Goal: Information Seeking & Learning: Check status

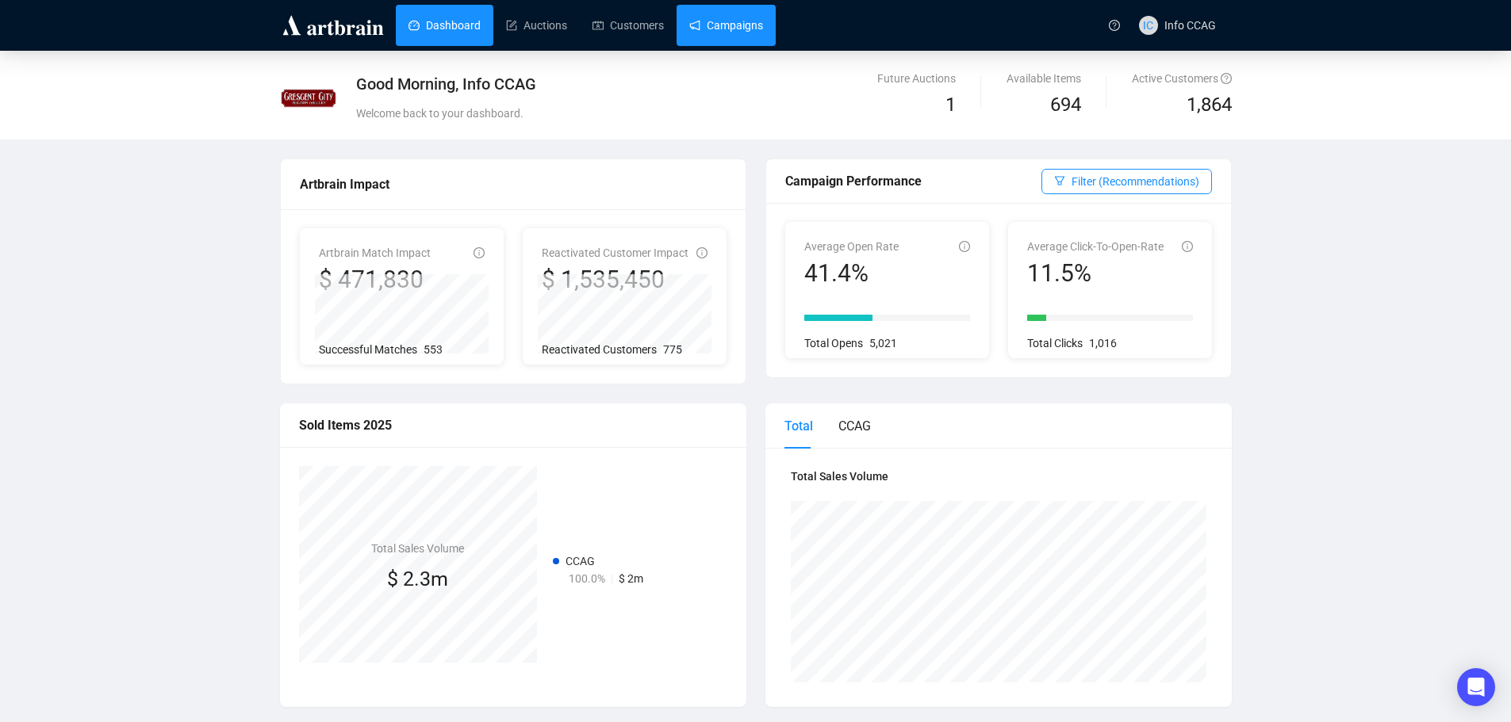
click at [703, 24] on link "Campaigns" at bounding box center [726, 25] width 74 height 41
click at [718, 26] on link "Campaigns" at bounding box center [726, 25] width 74 height 41
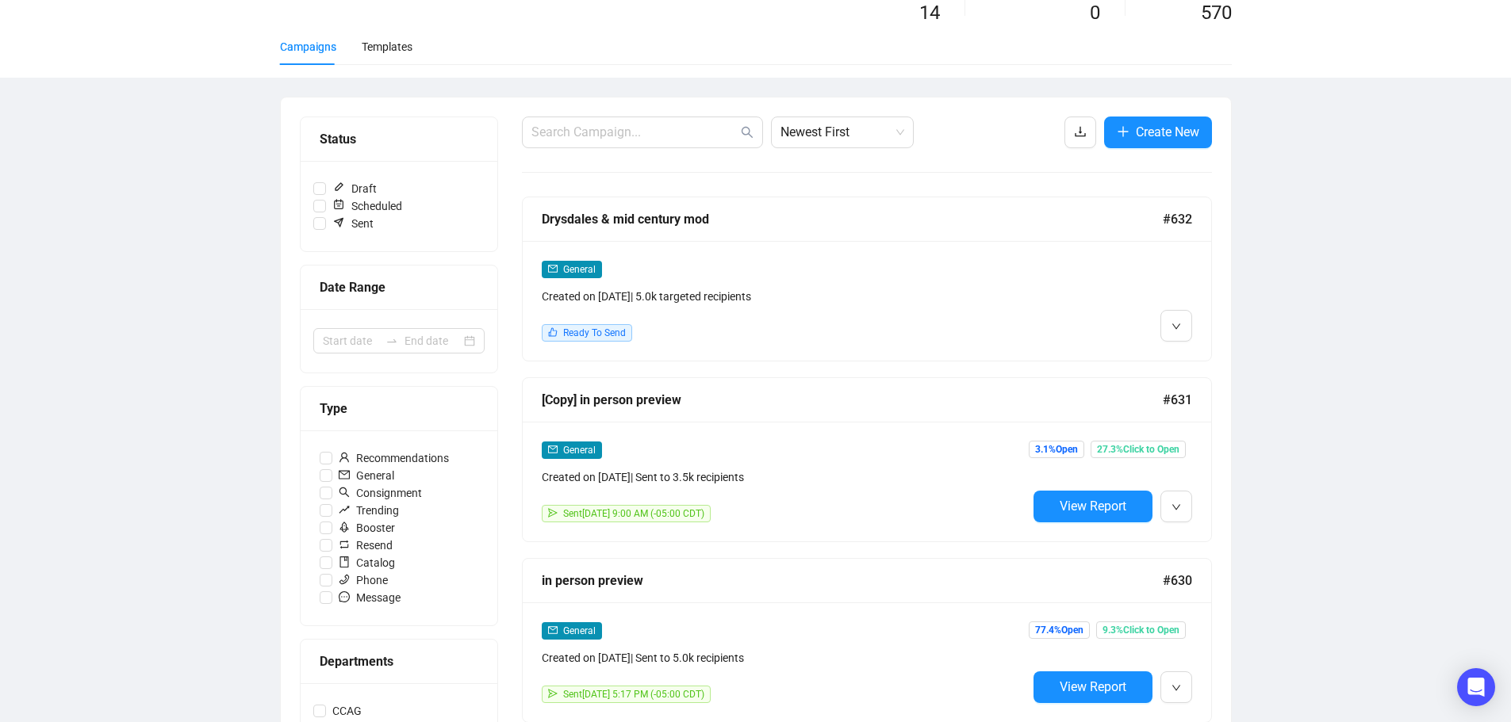
scroll to position [317, 0]
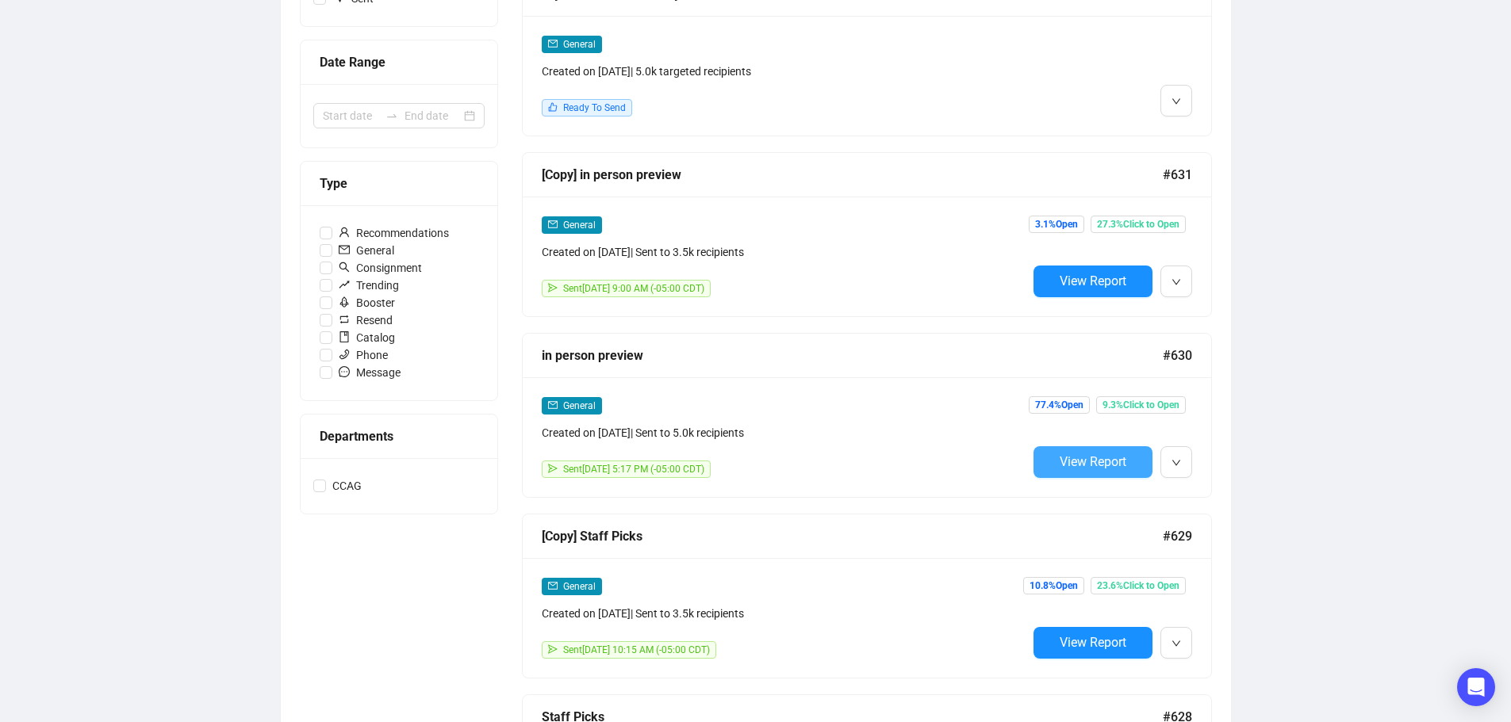
click at [1104, 462] on span "View Report" at bounding box center [1092, 461] width 67 height 15
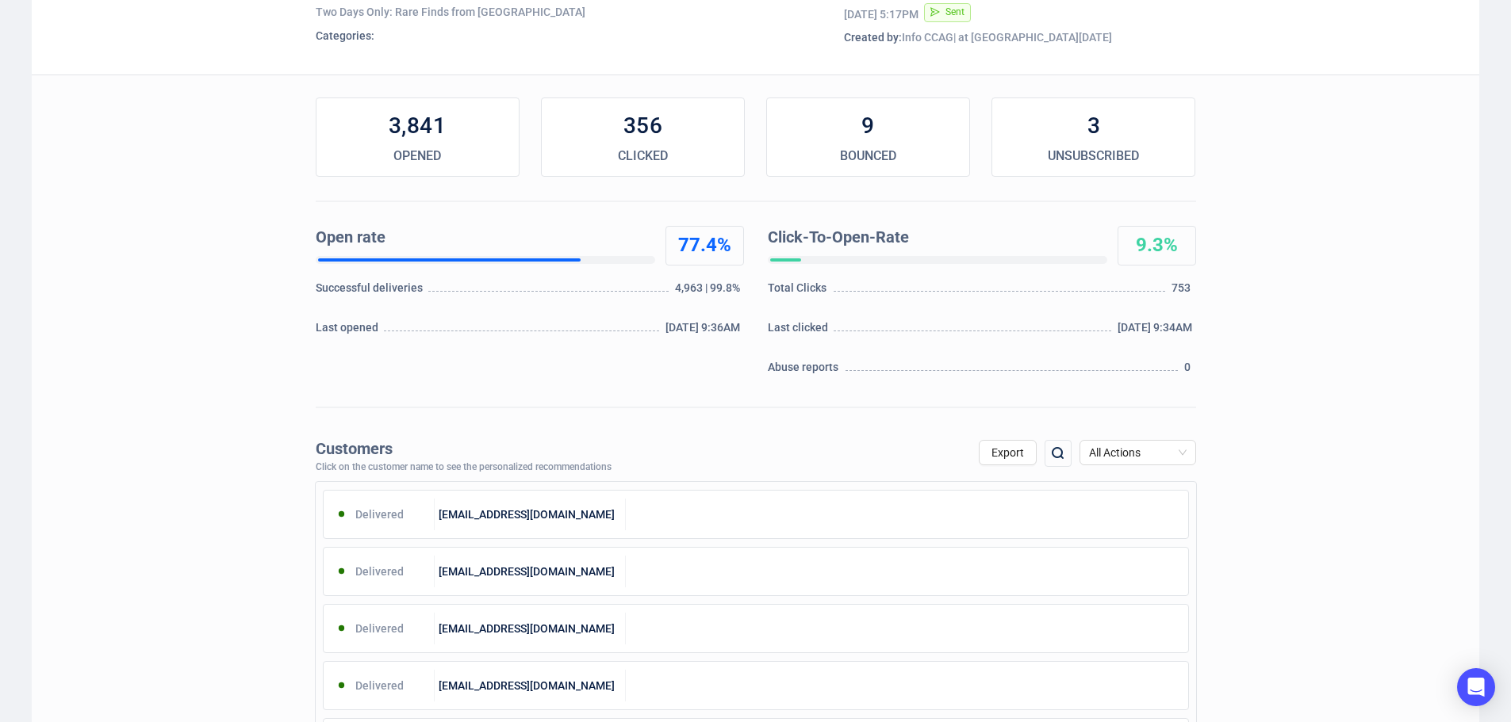
scroll to position [238, 0]
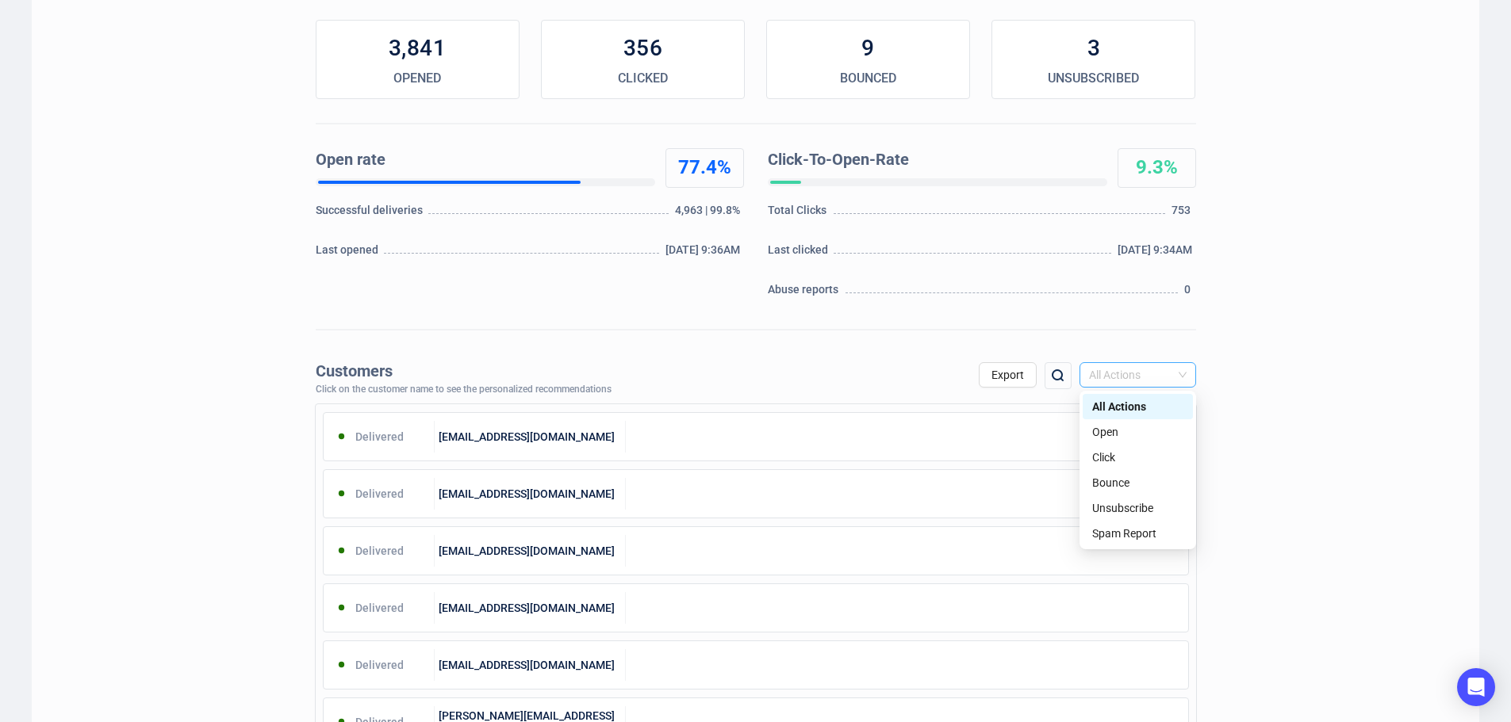
click at [1175, 377] on span "All Actions" at bounding box center [1138, 375] width 98 height 24
click at [1138, 502] on div "Unsubscribe" at bounding box center [1137, 508] width 91 height 17
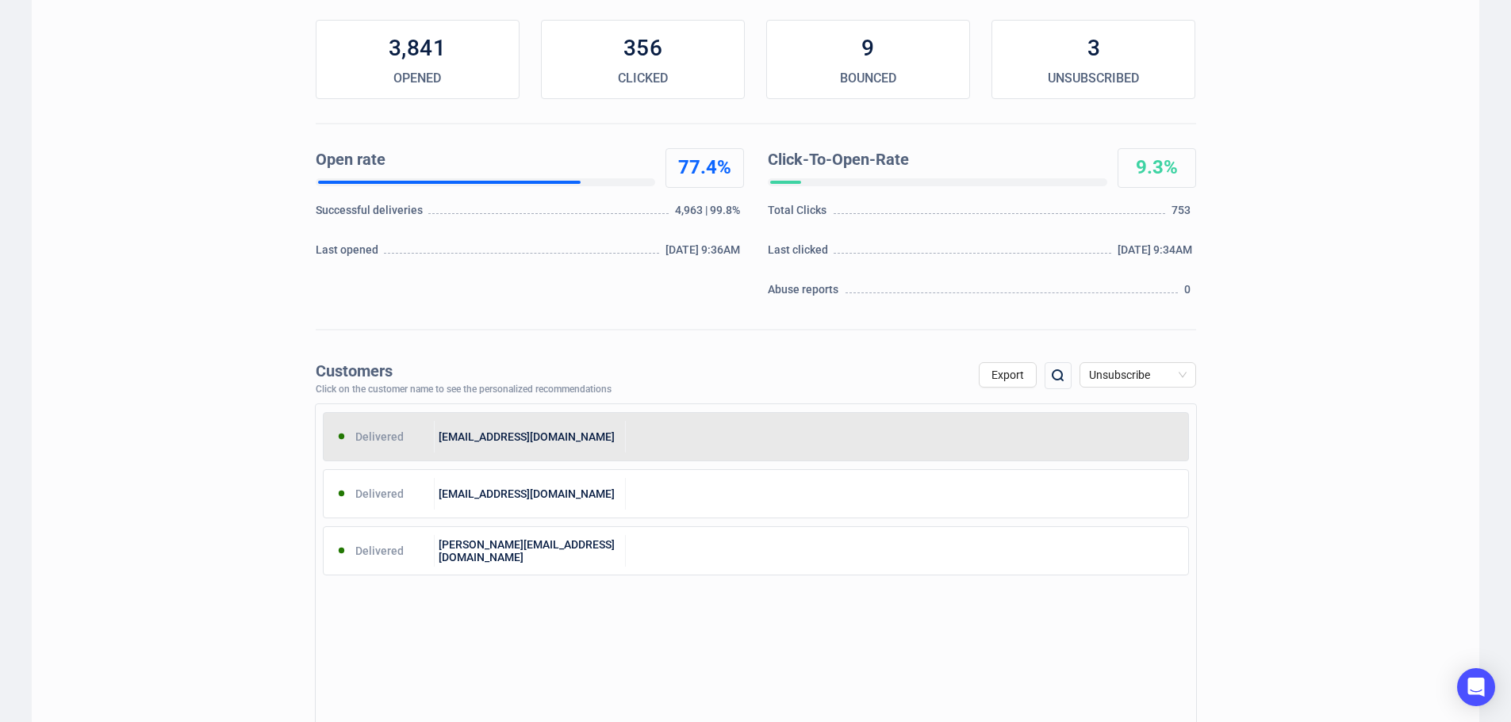
click at [933, 458] on div "Delivered justincaprera@gmail.com" at bounding box center [756, 436] width 866 height 49
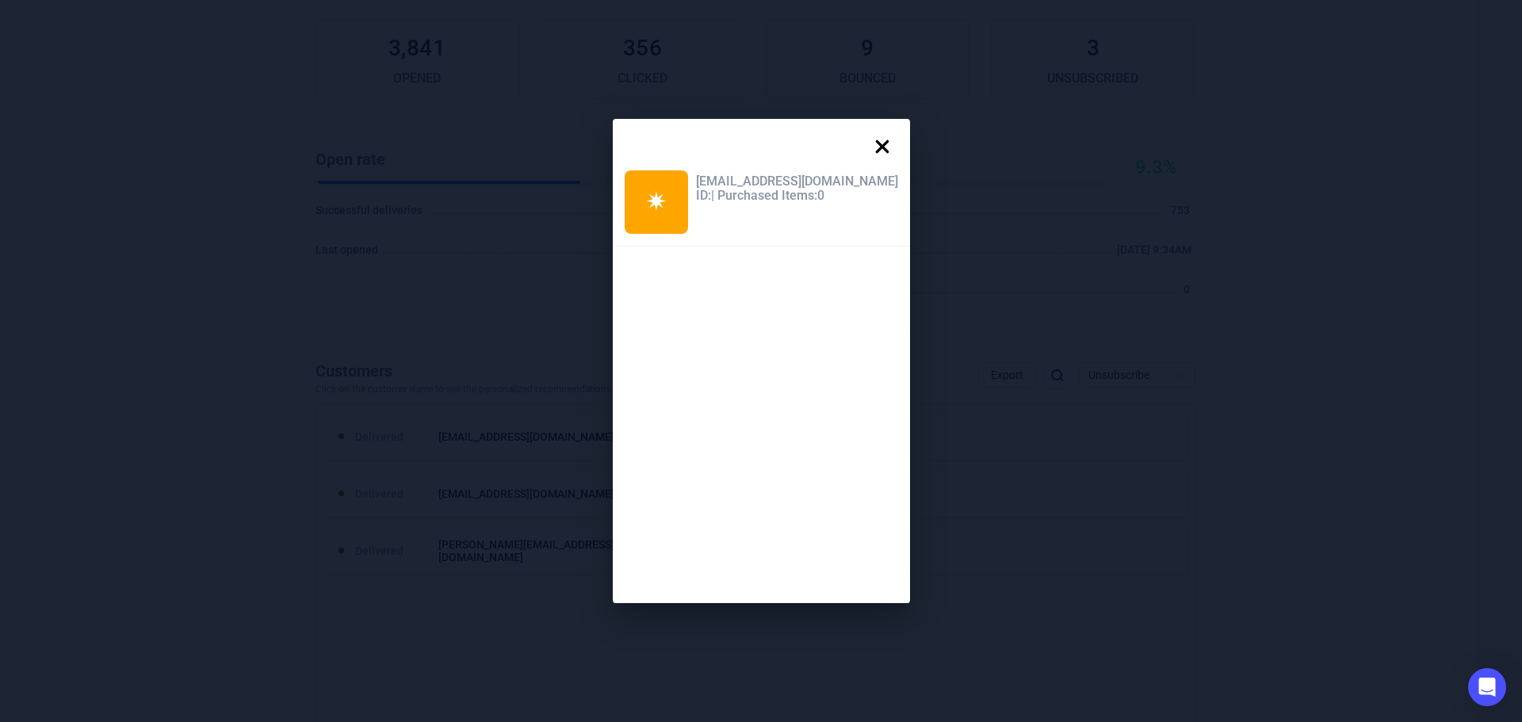
click at [867, 152] on icon at bounding box center [883, 147] width 32 height 32
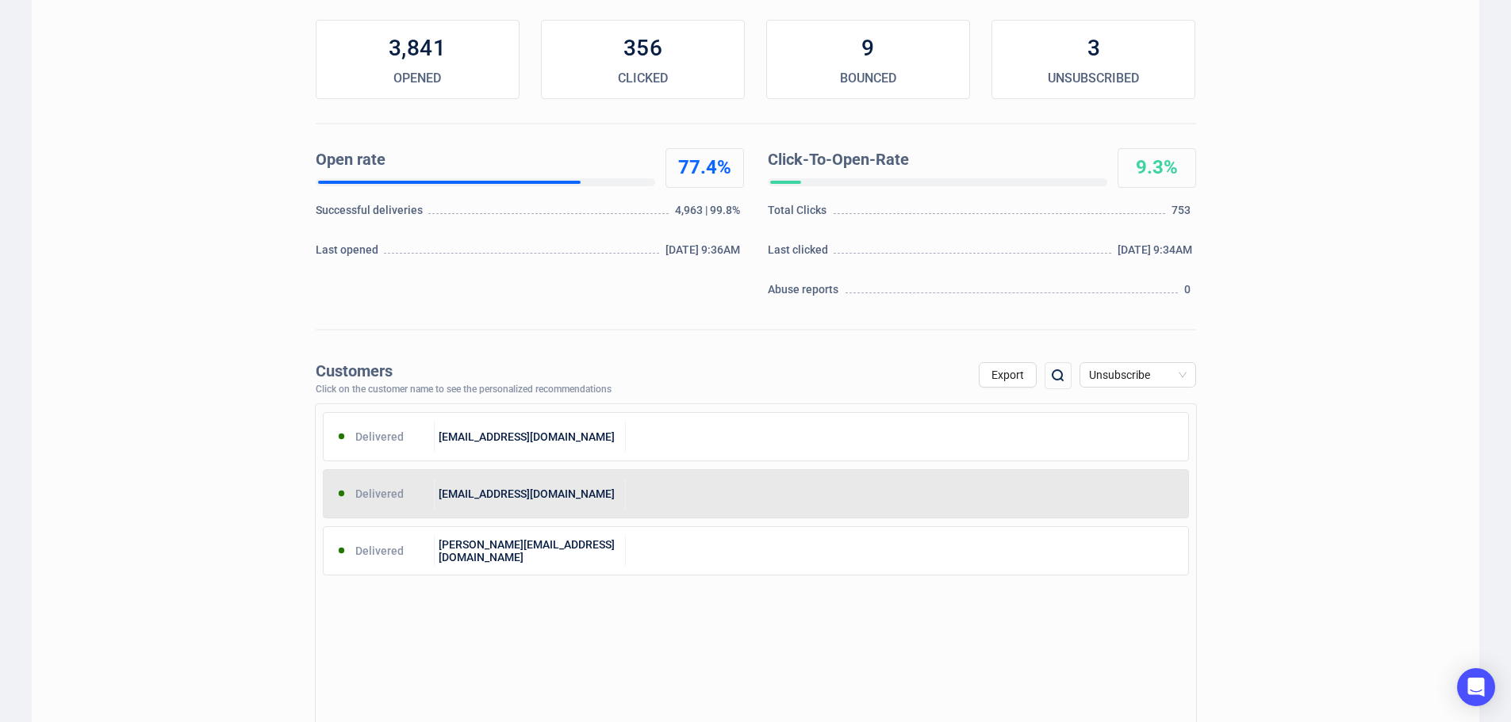
click at [522, 500] on div "dspear68@gmail.com" at bounding box center [530, 494] width 191 height 32
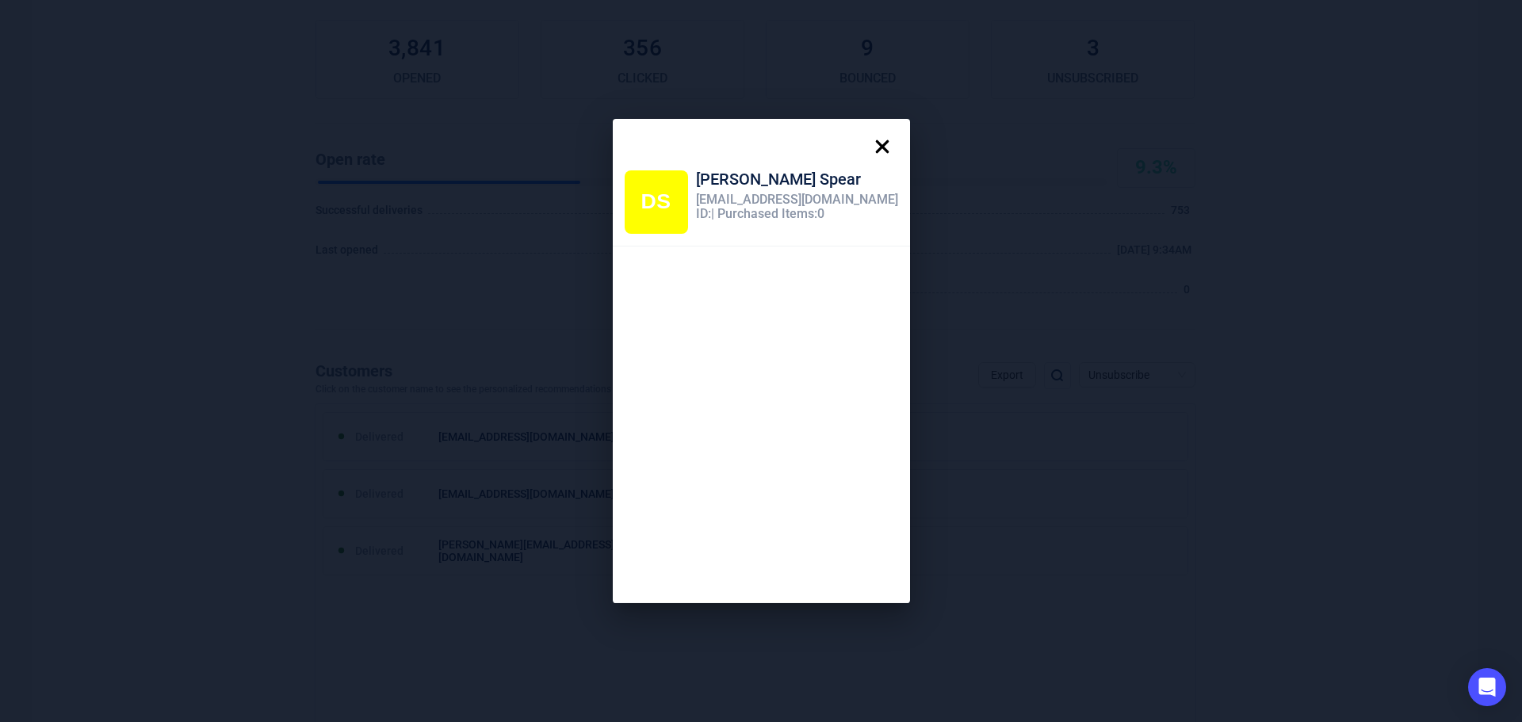
click at [875, 151] on icon at bounding box center [881, 146] width 13 height 13
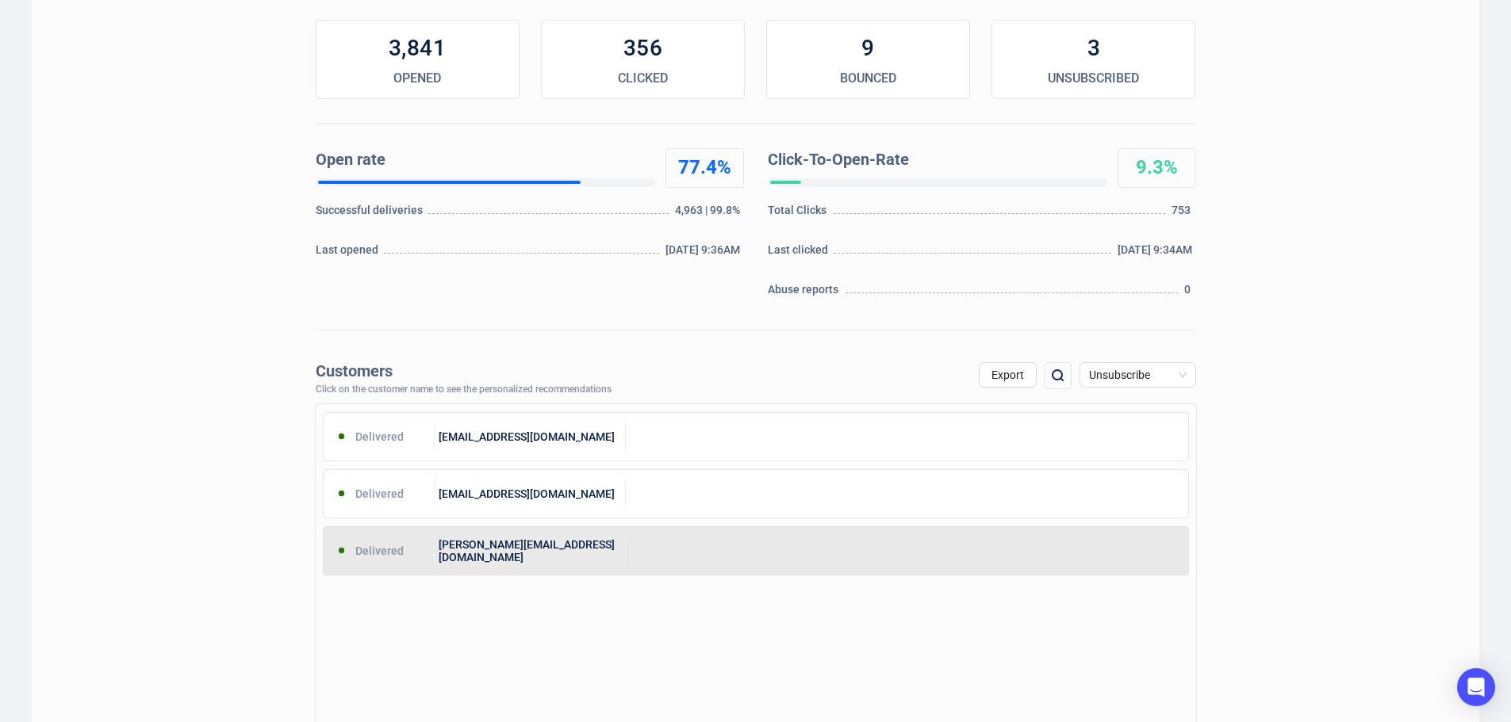
click at [545, 557] on div "mikelemen@comcast.net" at bounding box center [530, 551] width 191 height 32
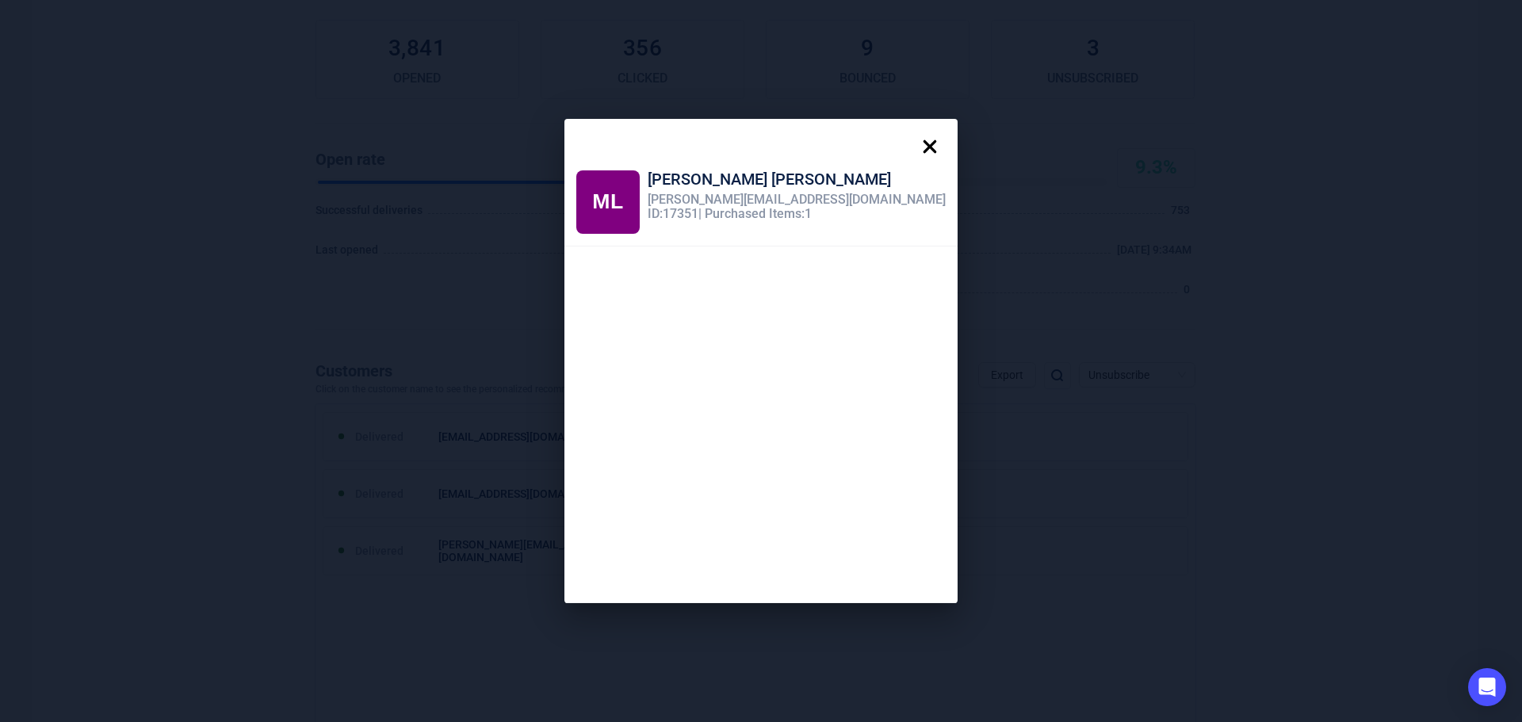
click at [924, 145] on icon at bounding box center [930, 146] width 13 height 13
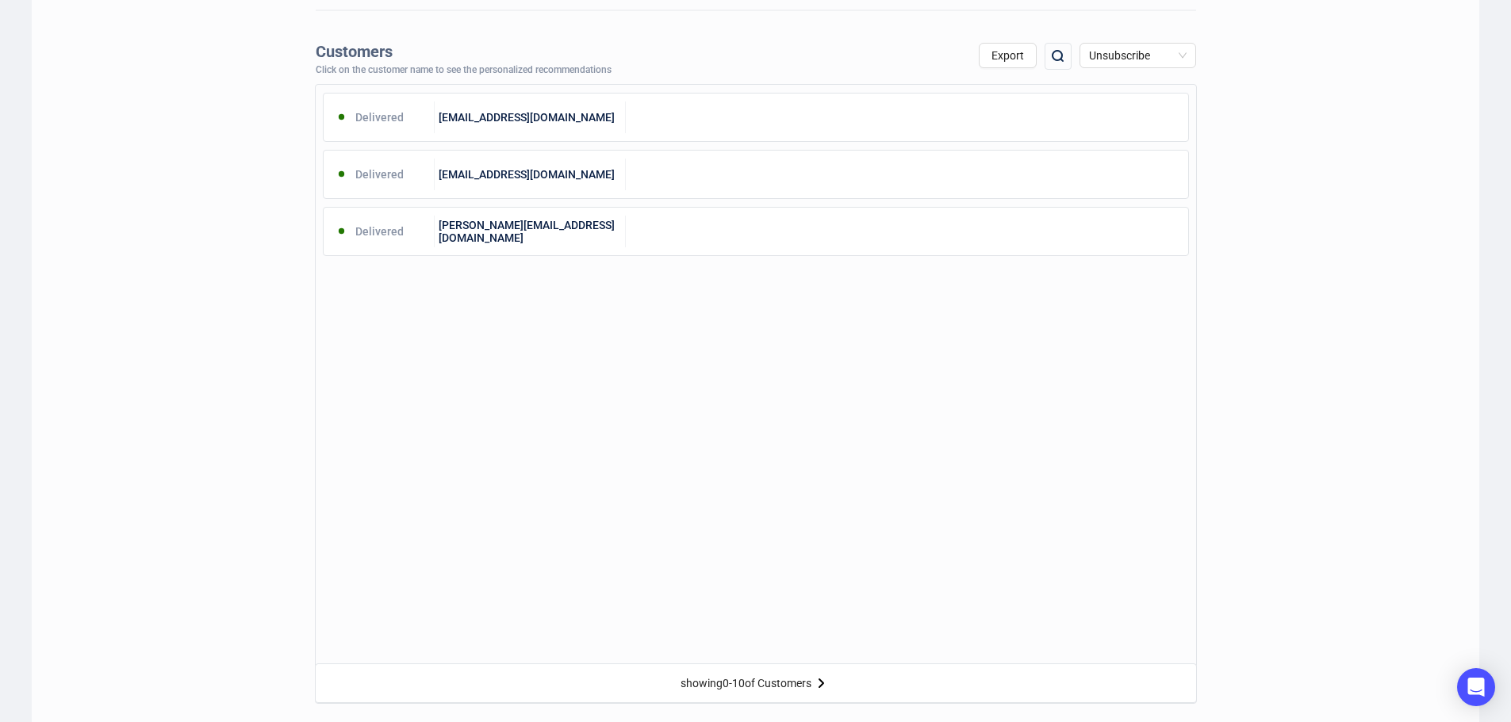
scroll to position [0, 0]
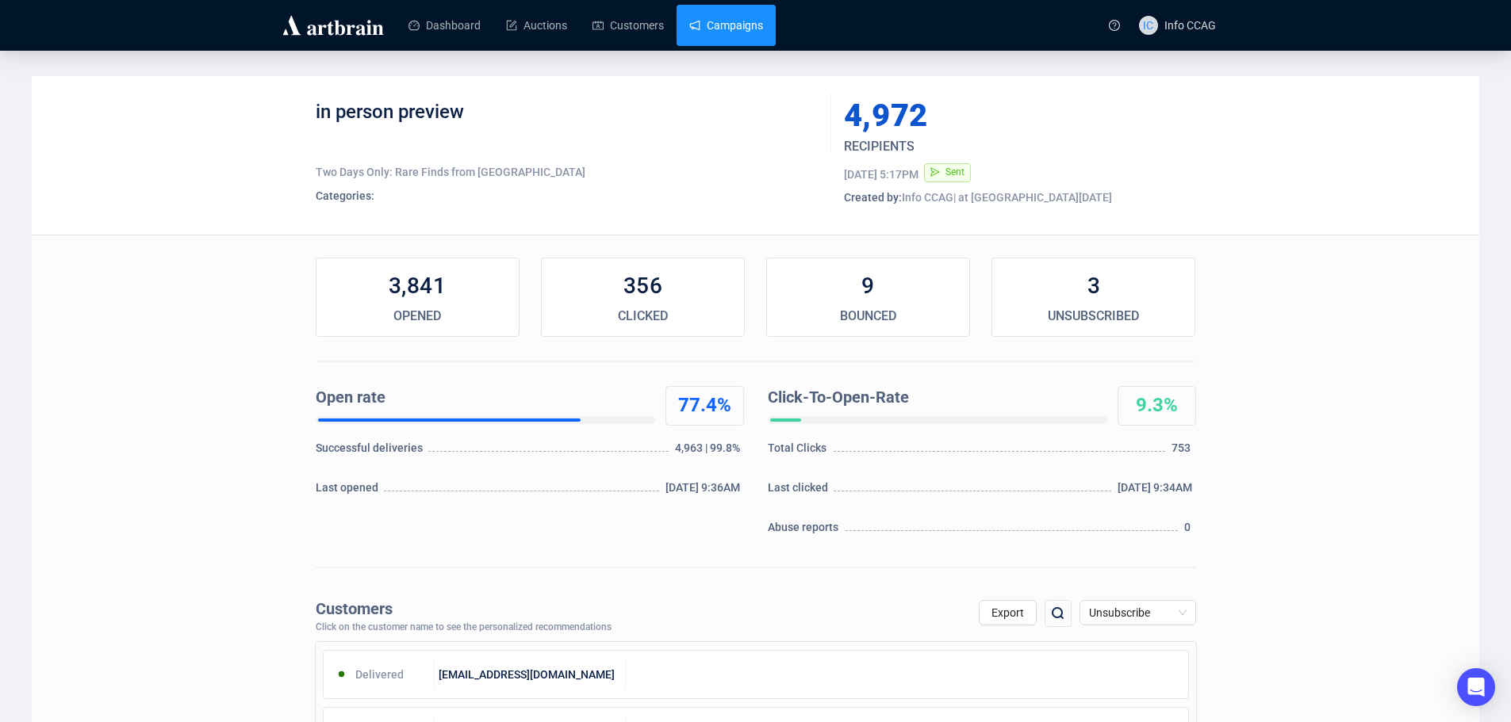
click at [710, 22] on link "Campaigns" at bounding box center [726, 25] width 74 height 41
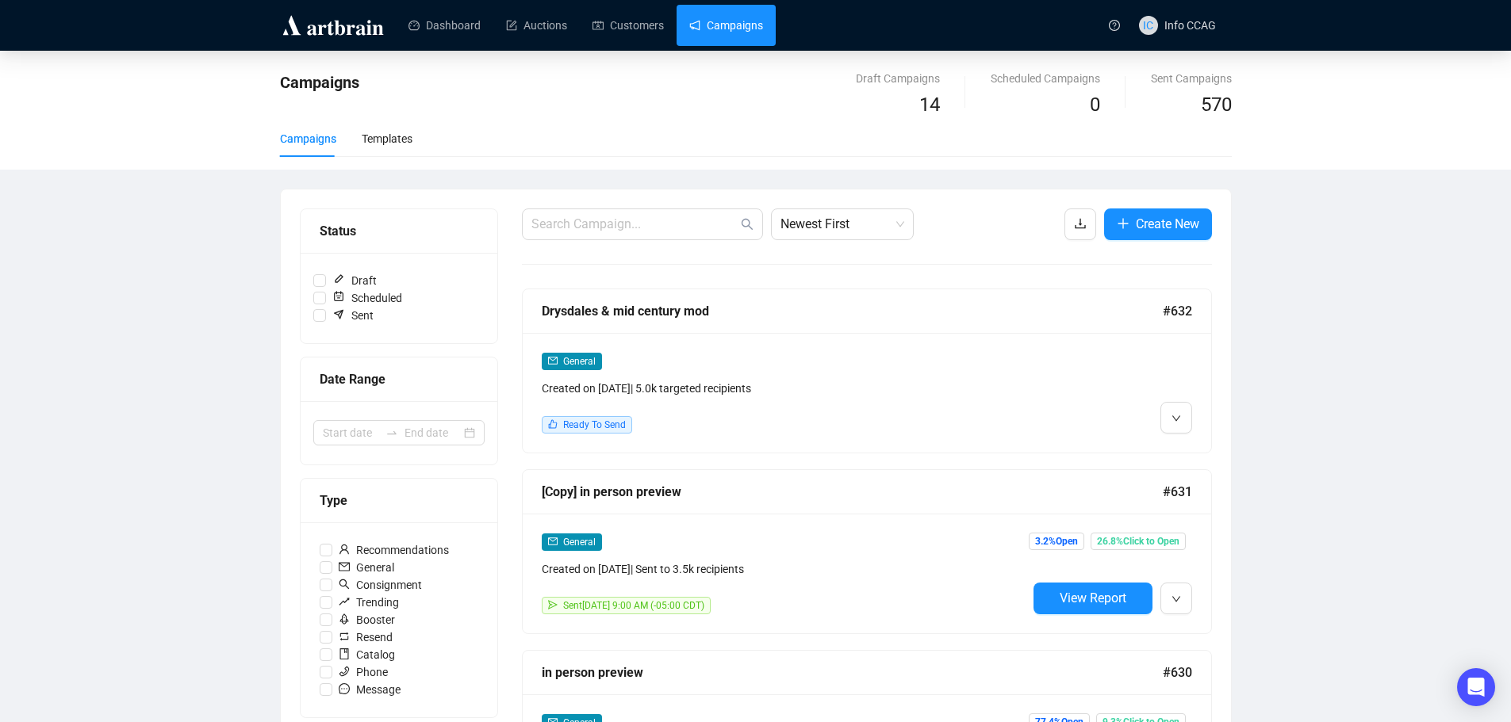
click at [740, 29] on link "Campaigns" at bounding box center [726, 25] width 74 height 41
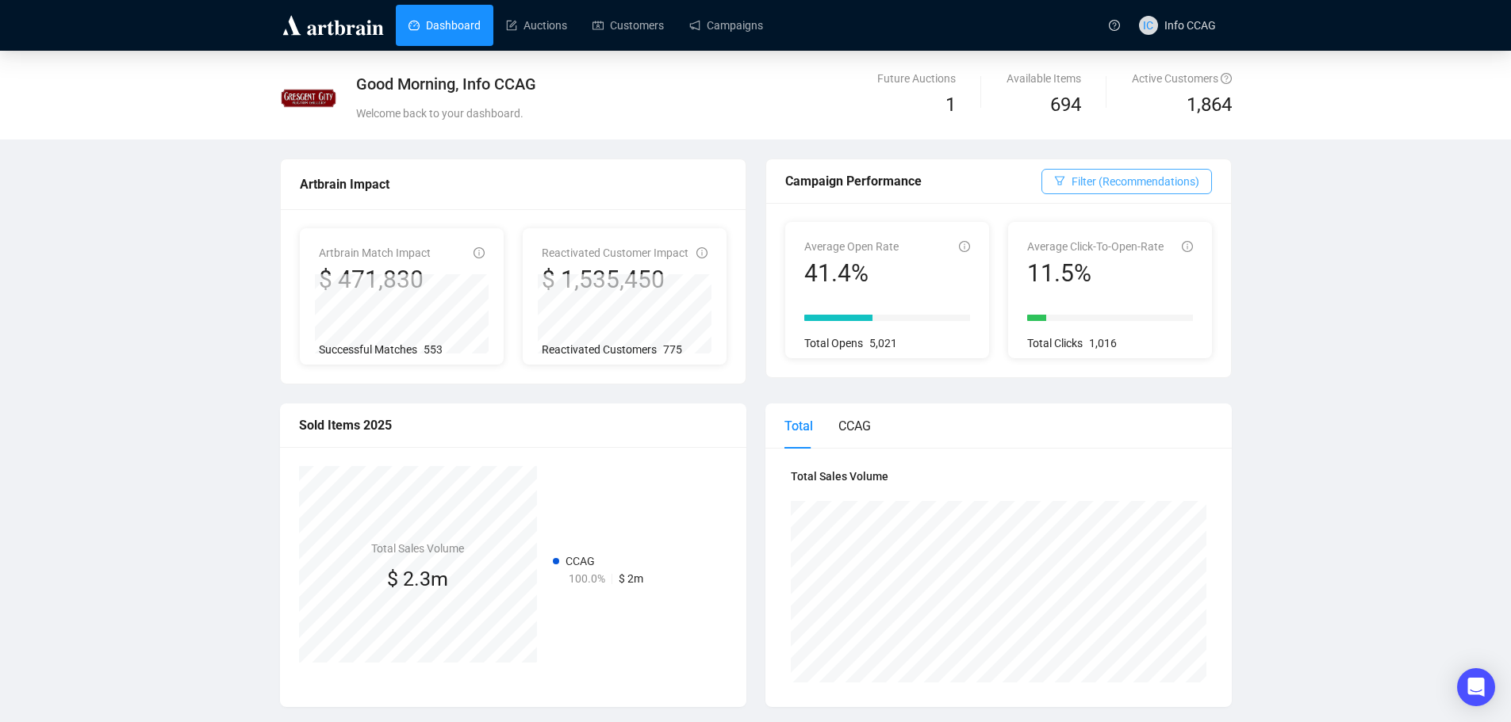
click at [1163, 187] on span "Filter (Recommendations)" at bounding box center [1135, 181] width 128 height 17
click at [1090, 260] on span "General" at bounding box center [1090, 263] width 51 height 17
click at [1065, 260] on input "General" at bounding box center [1058, 264] width 13 height 13
radio input "true"
click at [1151, 240] on span "Recommendations" at bounding box center [1148, 240] width 105 height 17
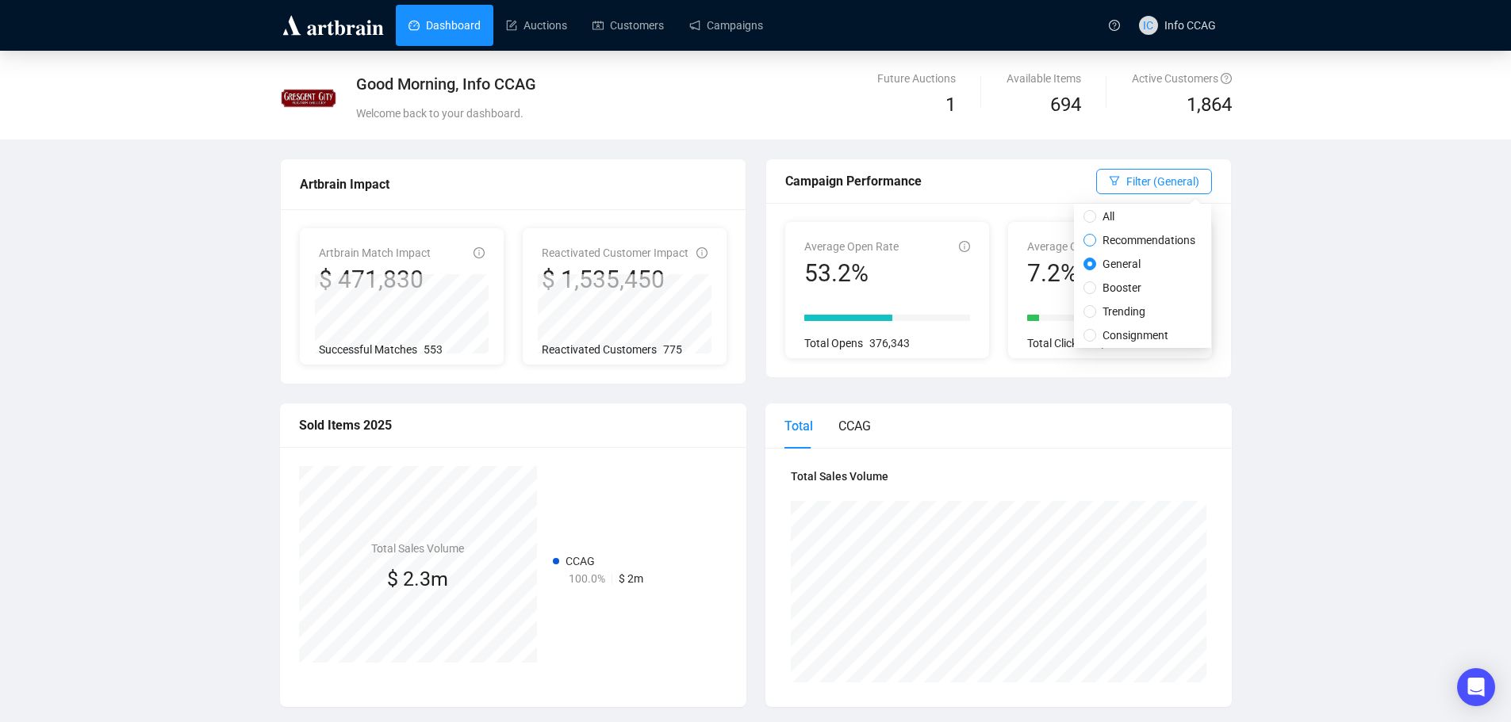
click at [1096, 240] on input "Recommendations" at bounding box center [1089, 240] width 13 height 13
radio input "true"
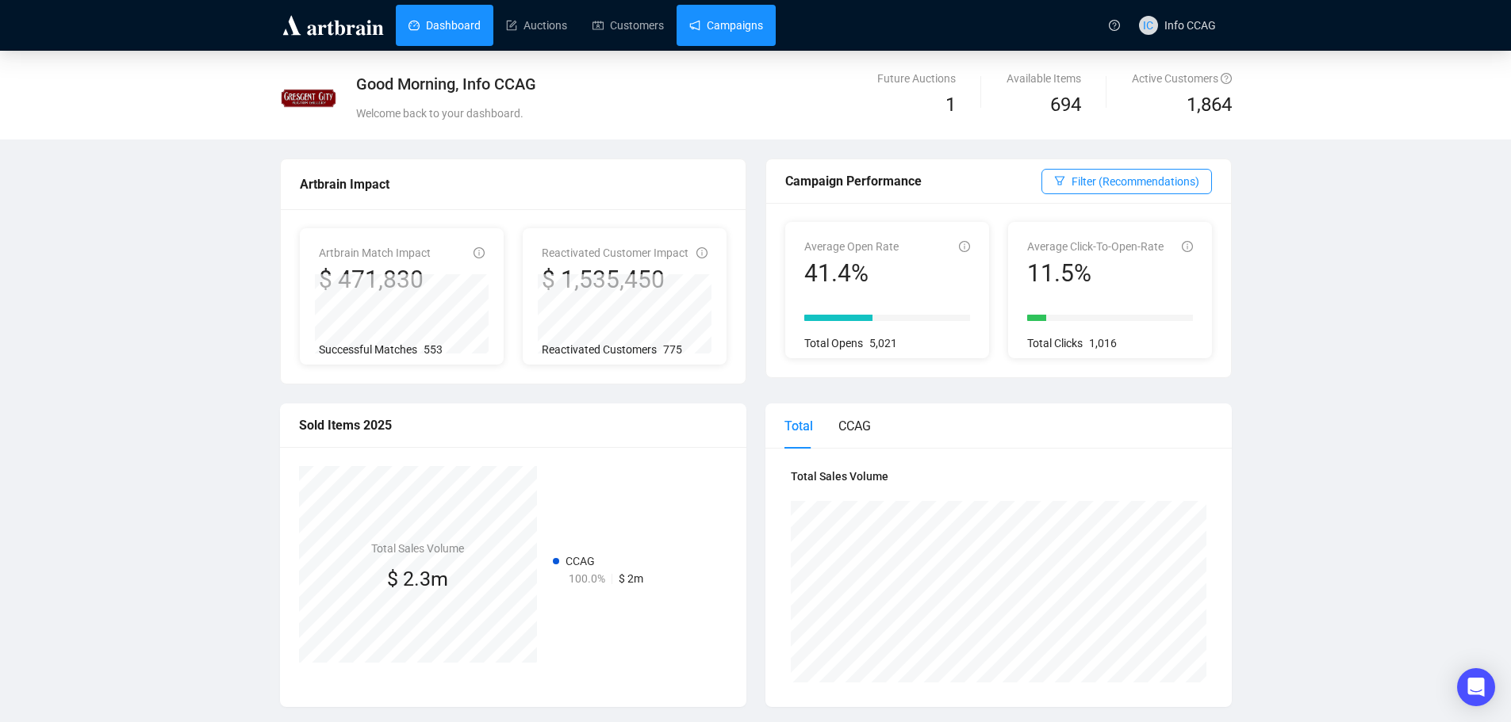
click at [710, 36] on link "Campaigns" at bounding box center [726, 25] width 74 height 41
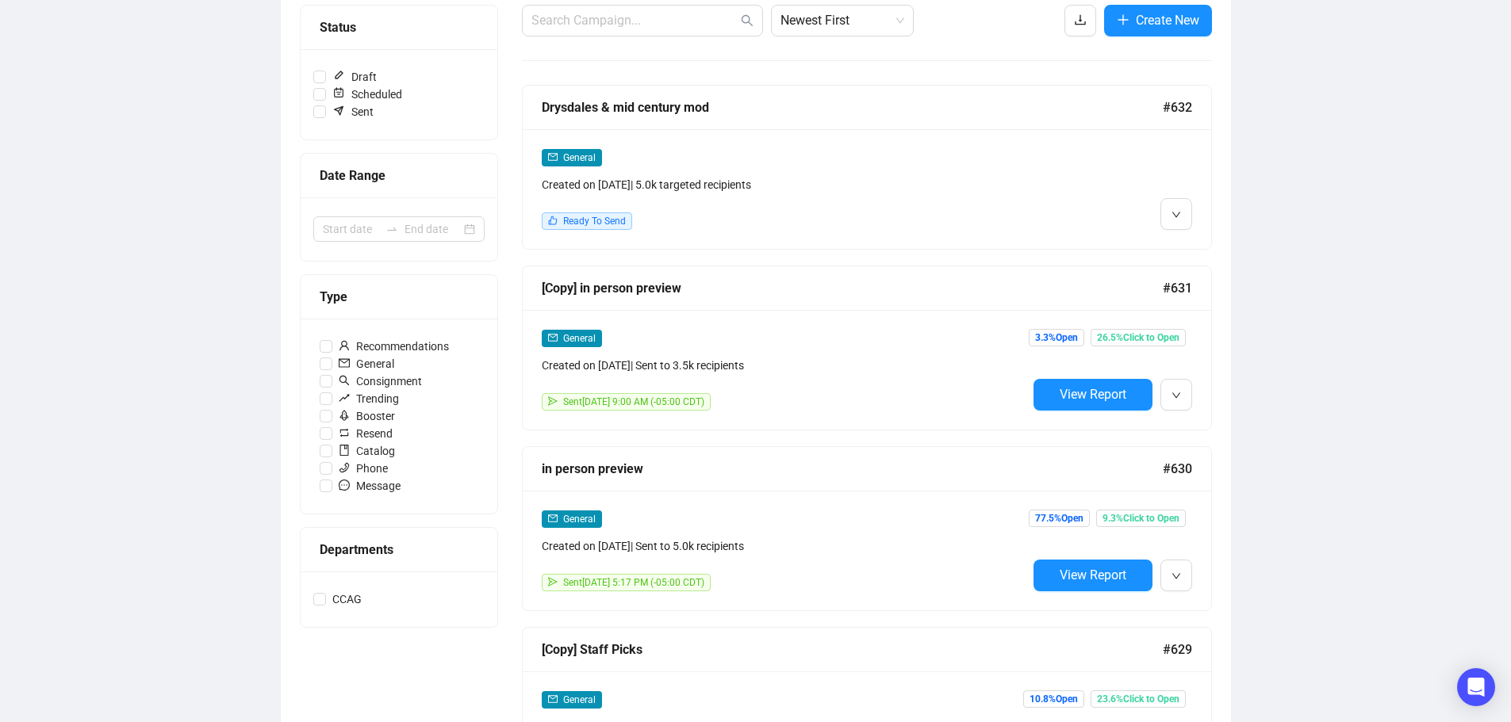
scroll to position [238, 0]
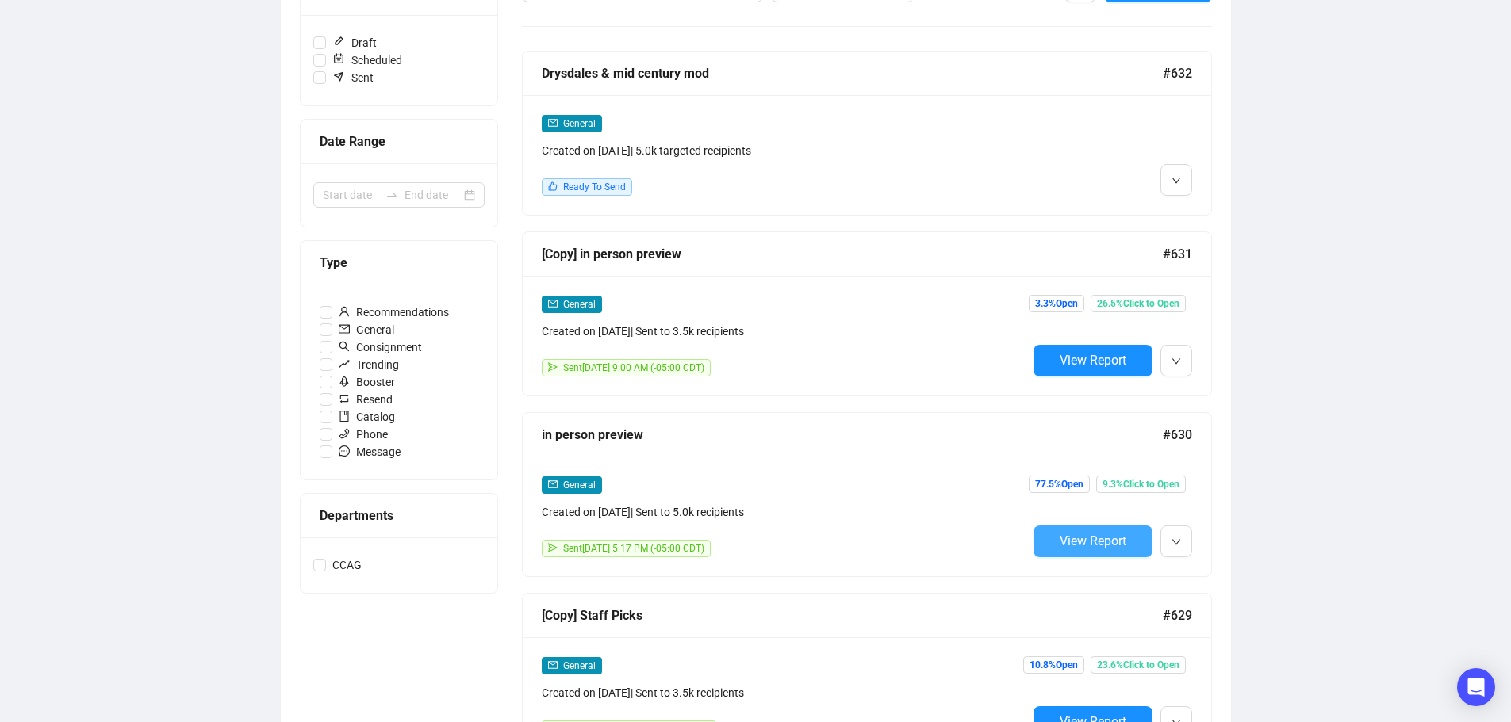
click at [1070, 534] on span "View Report" at bounding box center [1092, 541] width 67 height 15
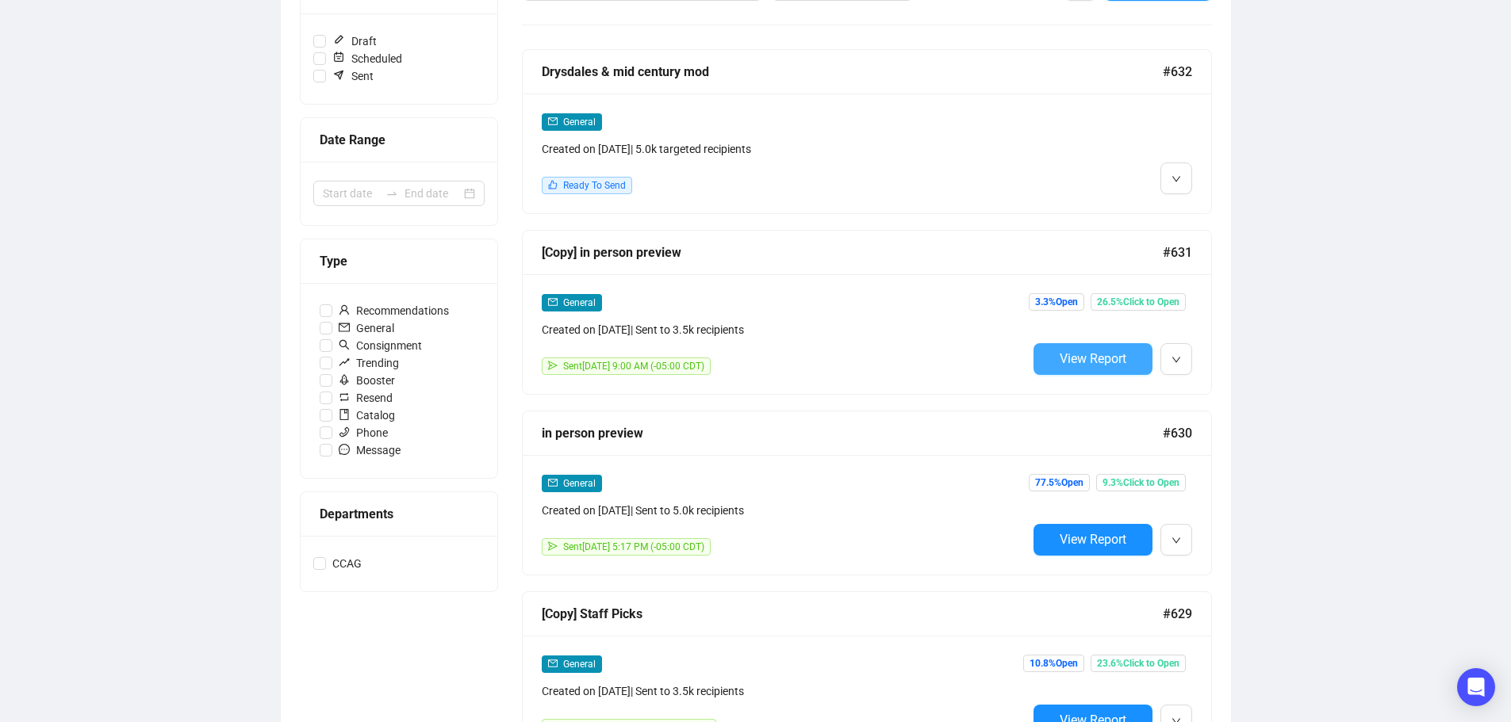
click at [1081, 343] on button "View Report" at bounding box center [1092, 359] width 119 height 32
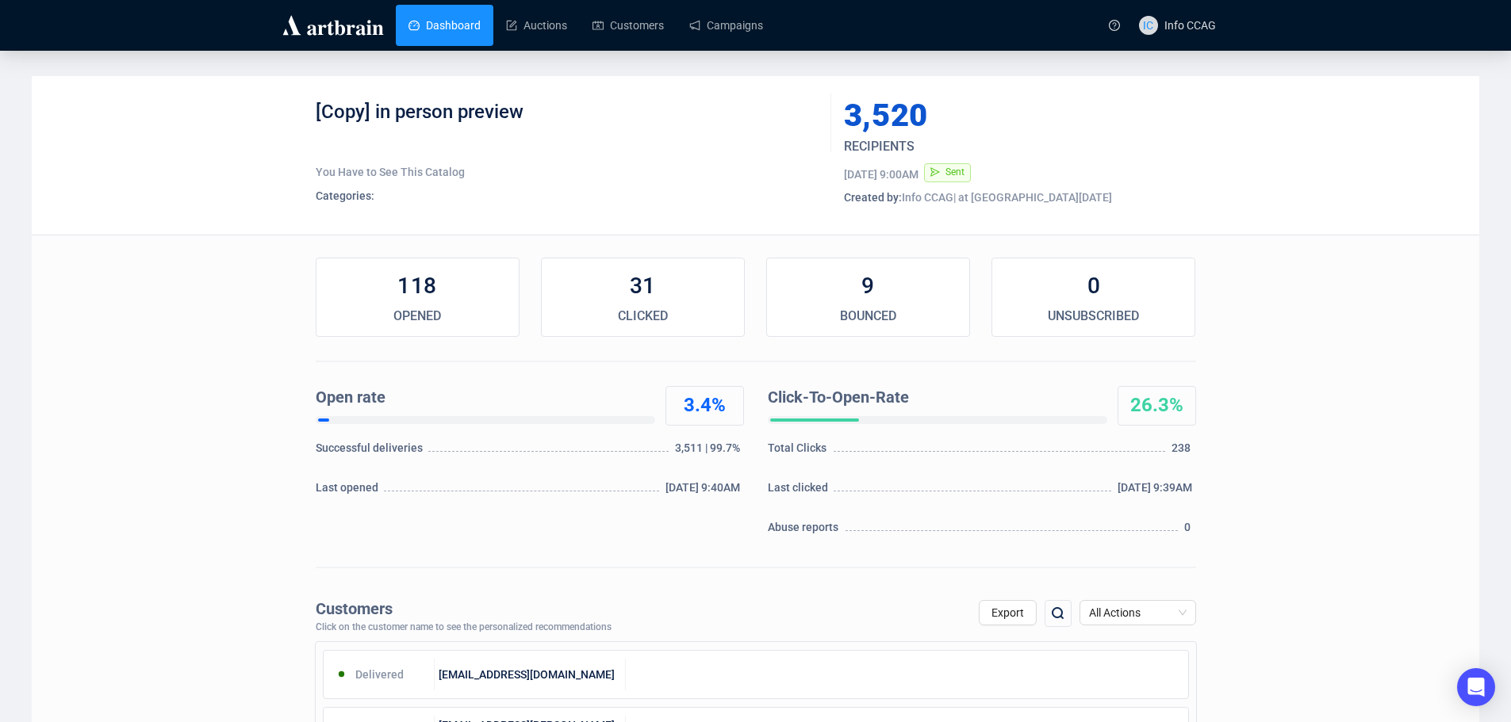
click at [408, 24] on link "Dashboard" at bounding box center [444, 25] width 72 height 41
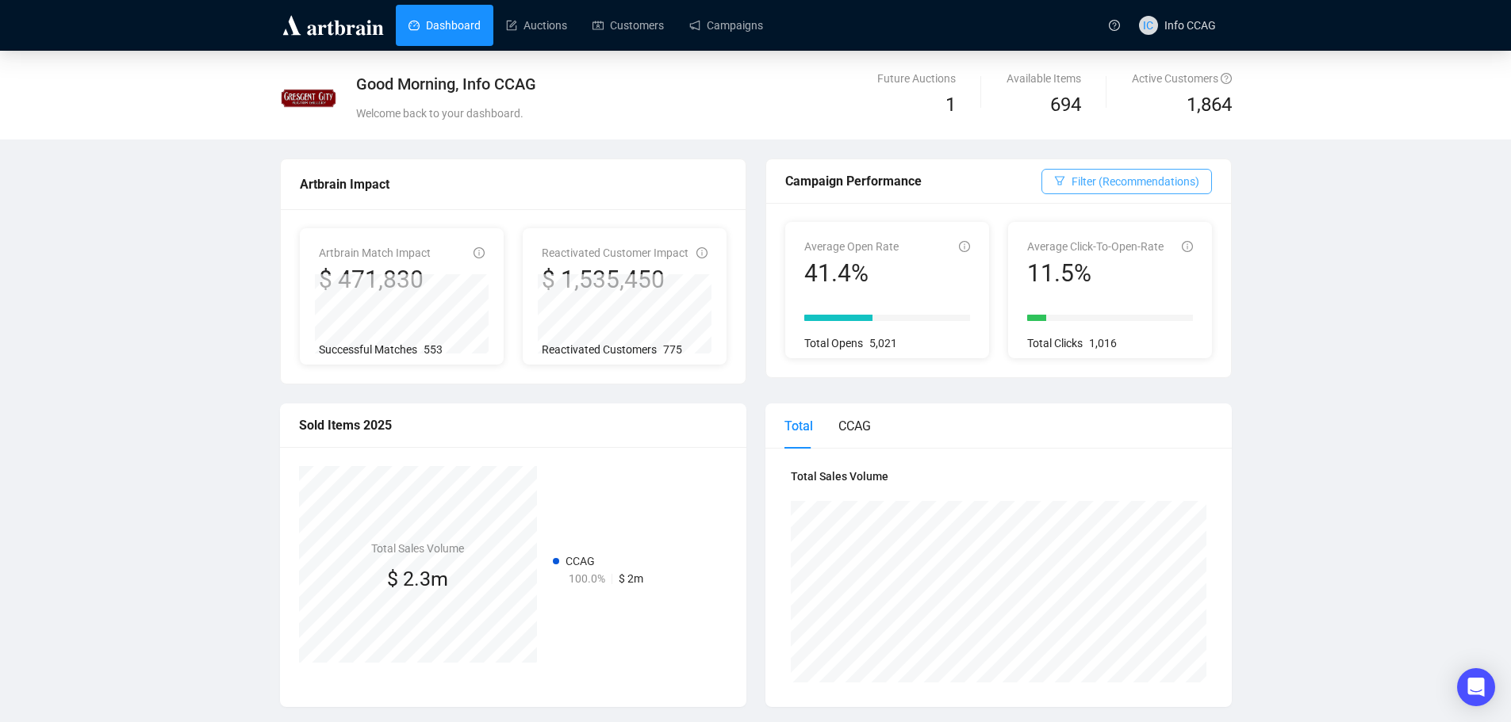
click at [1171, 176] on span "Filter (Recommendations)" at bounding box center [1135, 181] width 128 height 17
click at [1098, 264] on span "General" at bounding box center [1090, 263] width 51 height 17
click at [1065, 264] on input "General" at bounding box center [1058, 264] width 13 height 13
radio input "true"
click at [1198, 174] on span "Filter (General)" at bounding box center [1162, 181] width 73 height 17
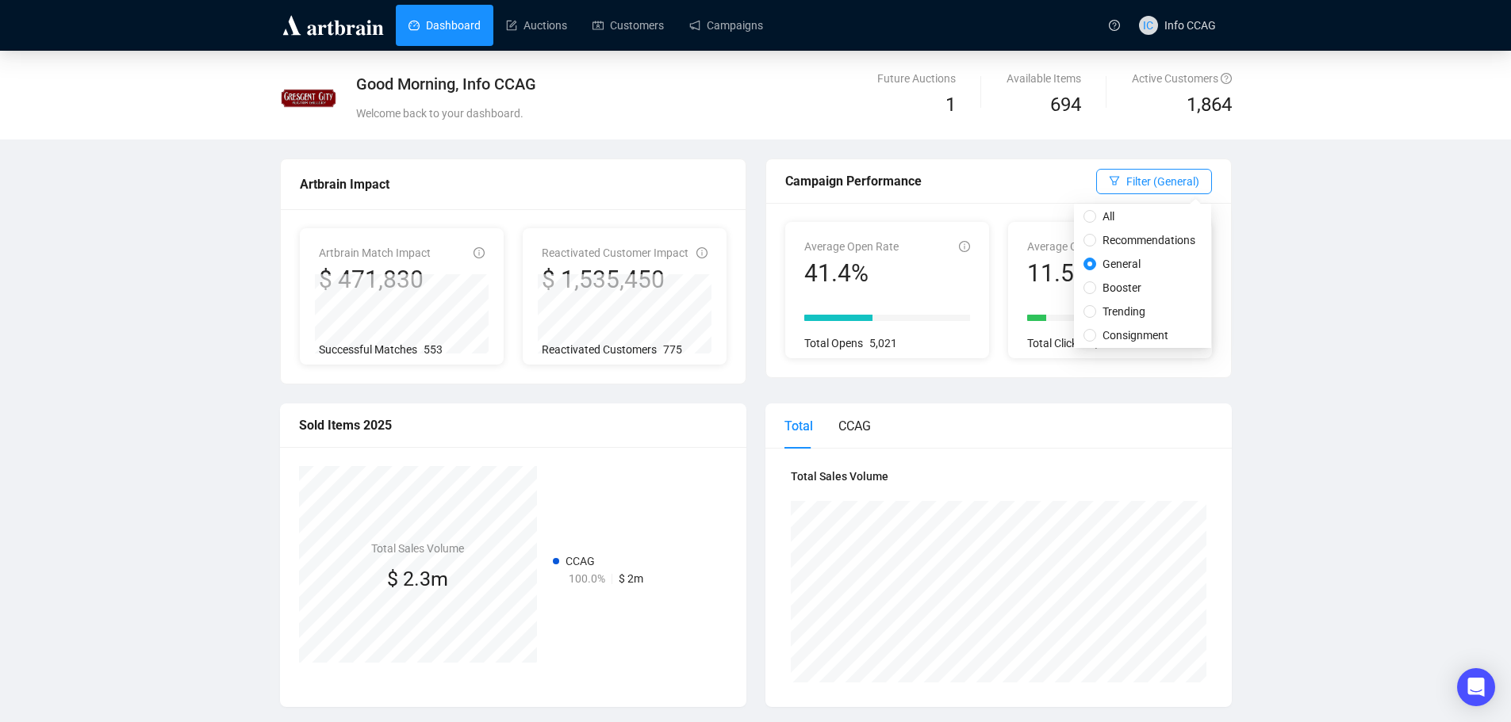
click at [1116, 262] on span "General" at bounding box center [1121, 263] width 51 height 17
click at [1096, 262] on input "General" at bounding box center [1089, 264] width 13 height 13
click at [1277, 255] on div "Good Morning, Info CCAG Welcome back to your dashboard. Future Auctions 1 Avail…" at bounding box center [755, 685] width 1511 height 1268
click at [1178, 186] on span "Filter (Recommendations)" at bounding box center [1135, 181] width 128 height 17
click at [1078, 178] on span "Filter (Recommendations)" at bounding box center [1135, 181] width 128 height 17
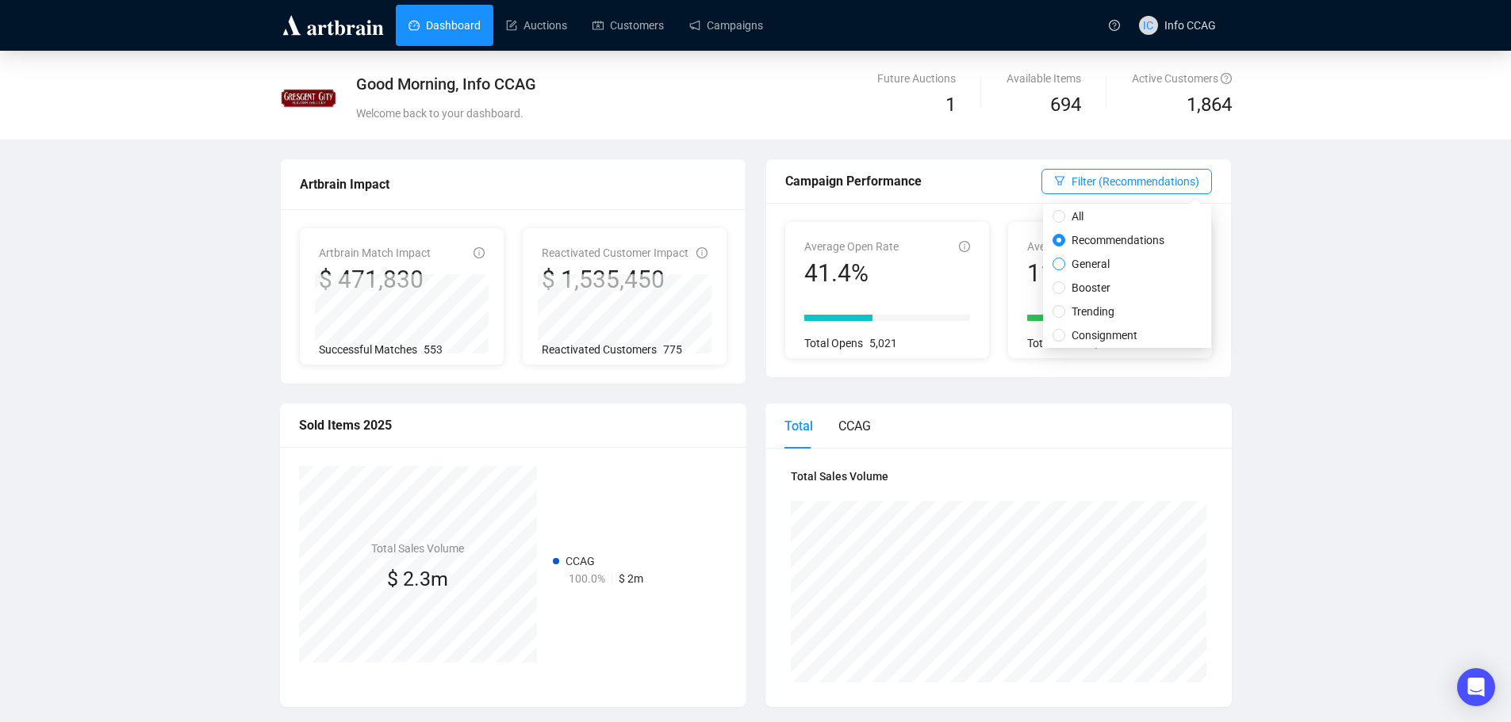
click at [1059, 266] on input "General" at bounding box center [1058, 264] width 13 height 13
radio input "true"
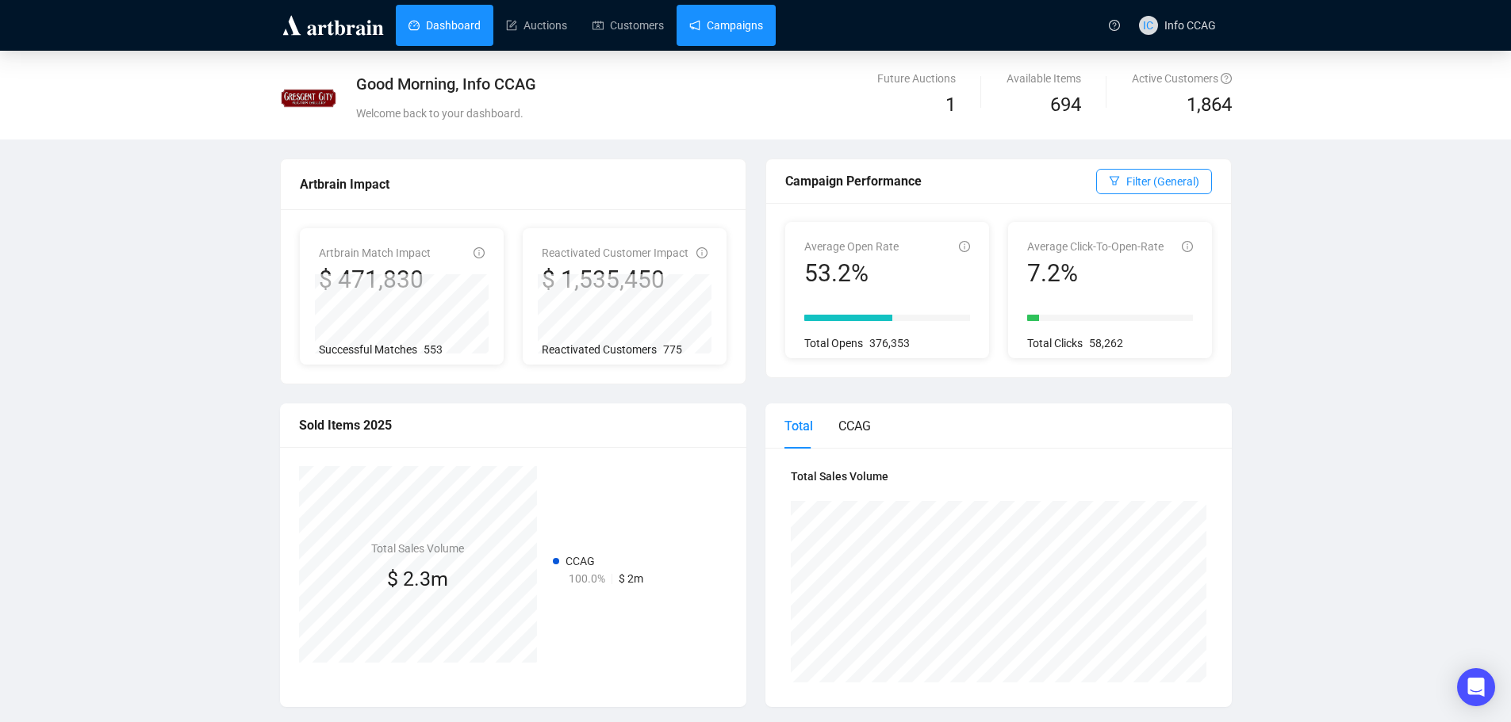
click at [709, 21] on link "Campaigns" at bounding box center [726, 25] width 74 height 41
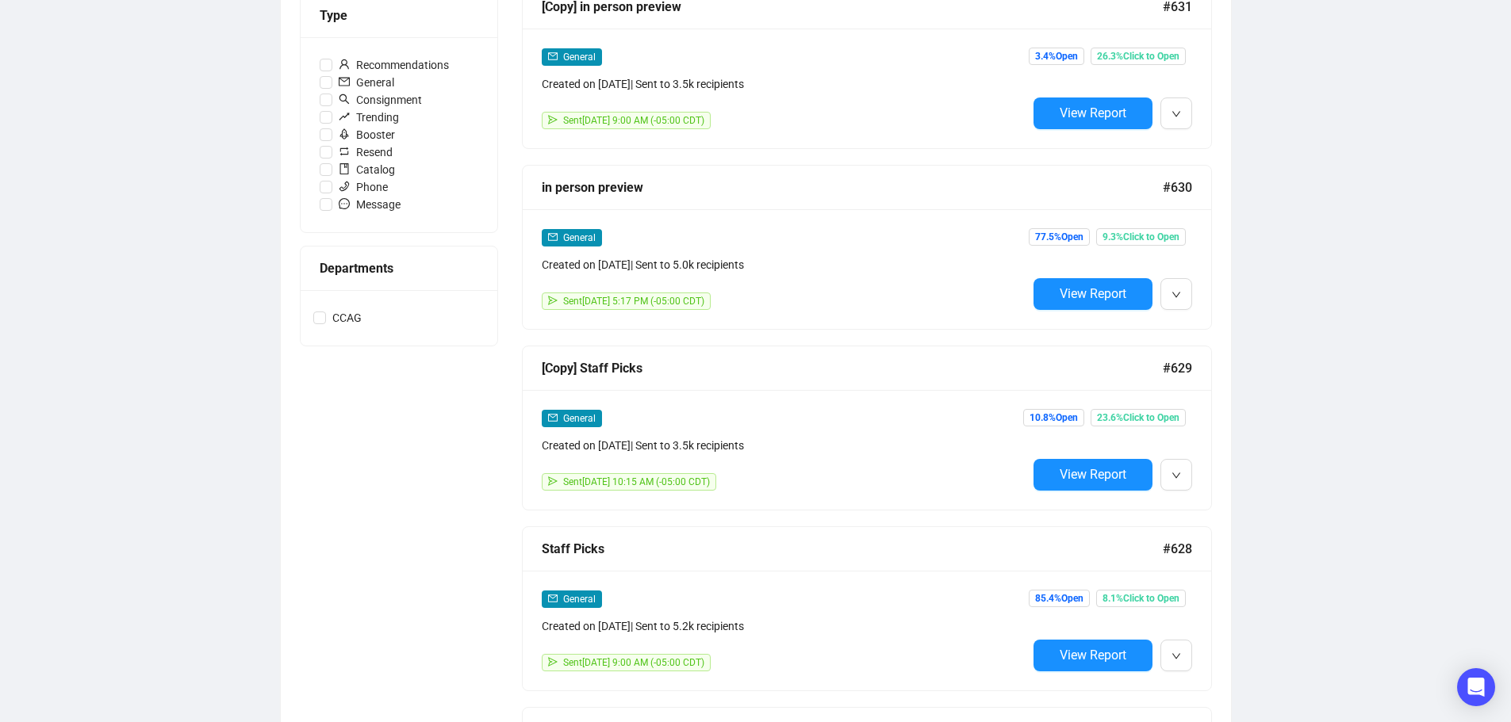
scroll to position [396, 0]
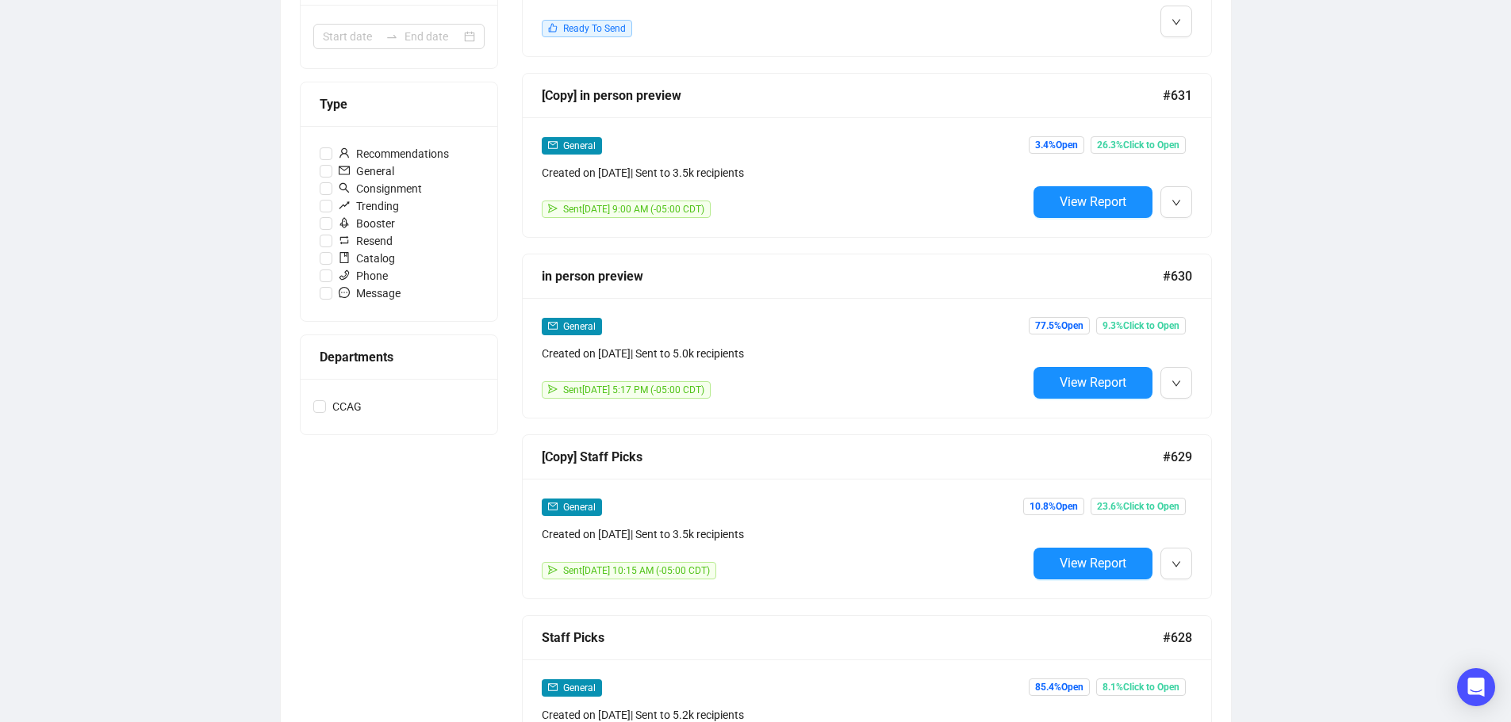
drag, startPoint x: 1281, startPoint y: 329, endPoint x: 1339, endPoint y: 226, distance: 118.6
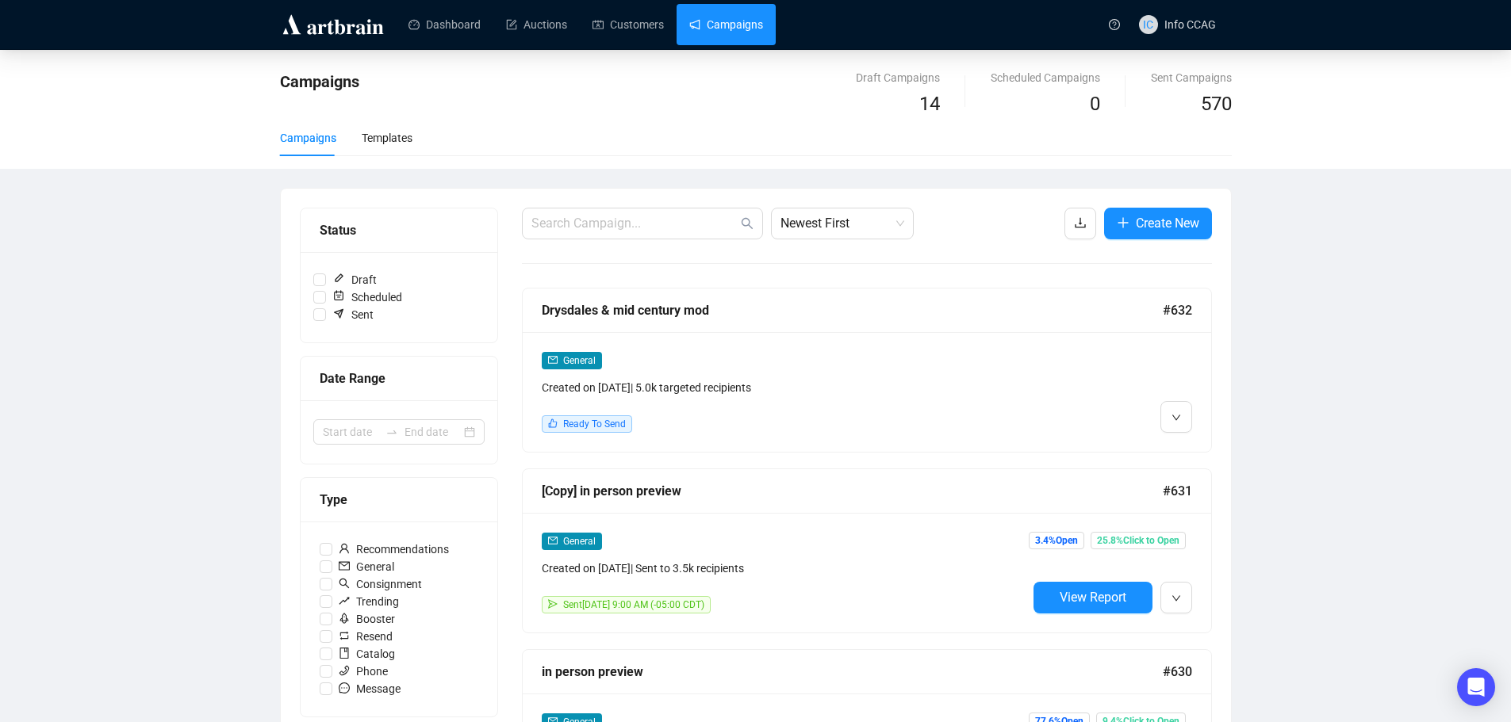
scroll to position [0, 0]
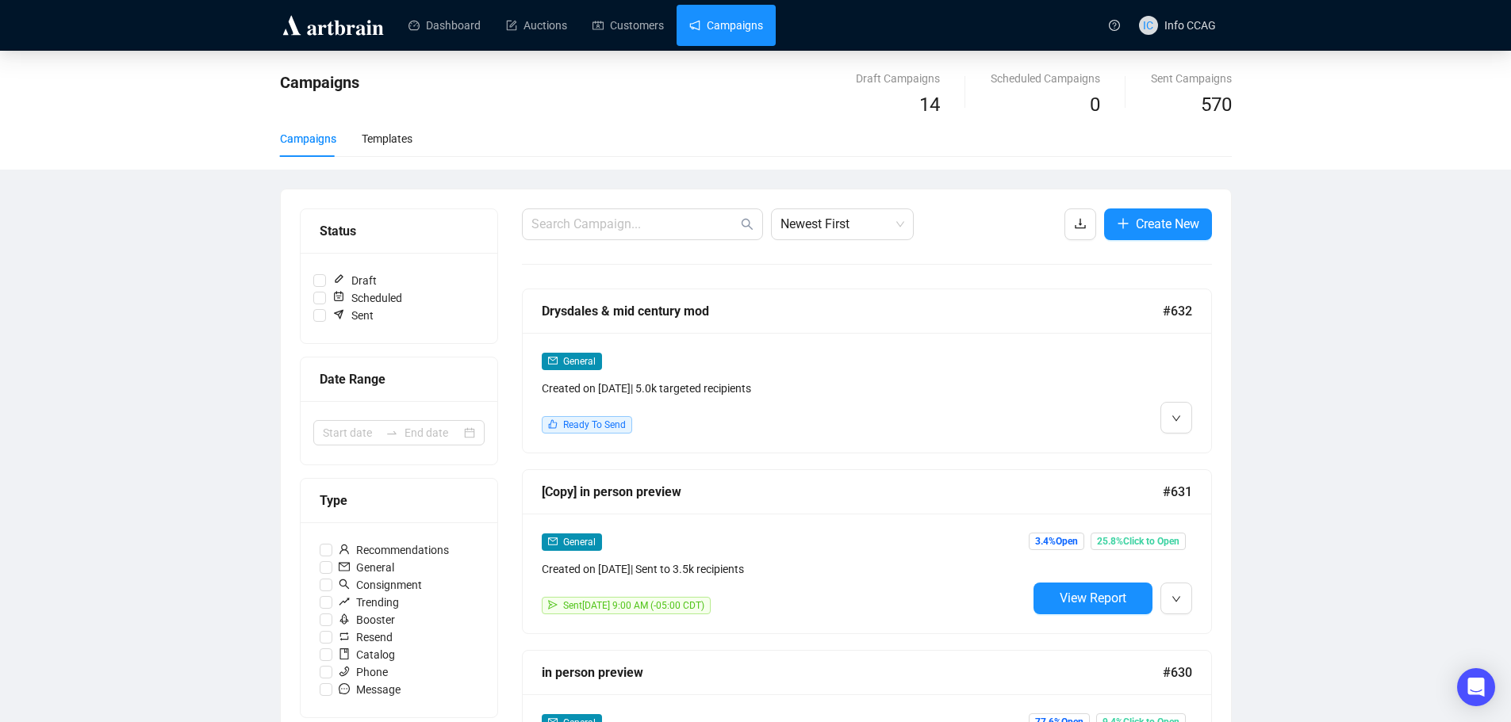
click at [699, 21] on link "Campaigns" at bounding box center [726, 25] width 74 height 41
click at [442, 31] on link "Dashboard" at bounding box center [444, 25] width 72 height 41
